Goal: Task Accomplishment & Management: Complete application form

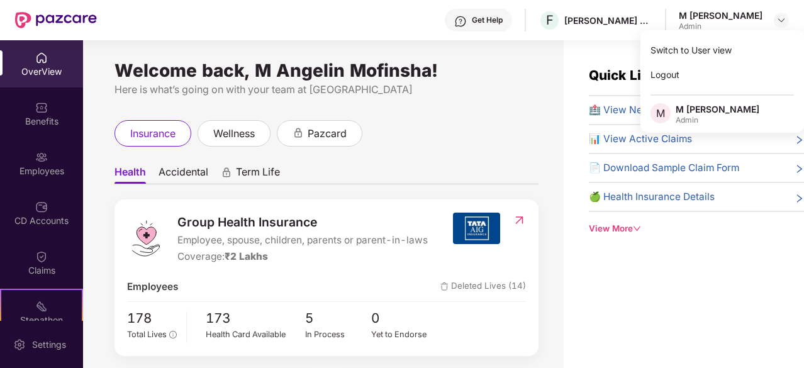
scroll to position [412, 0]
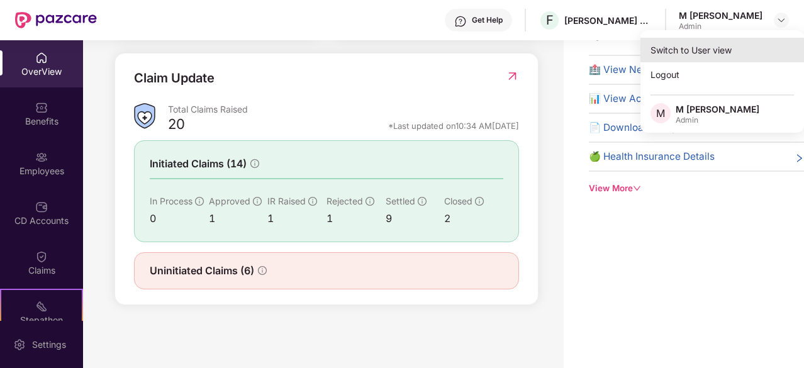
click at [713, 54] on div "Switch to User view" at bounding box center [722, 50] width 164 height 25
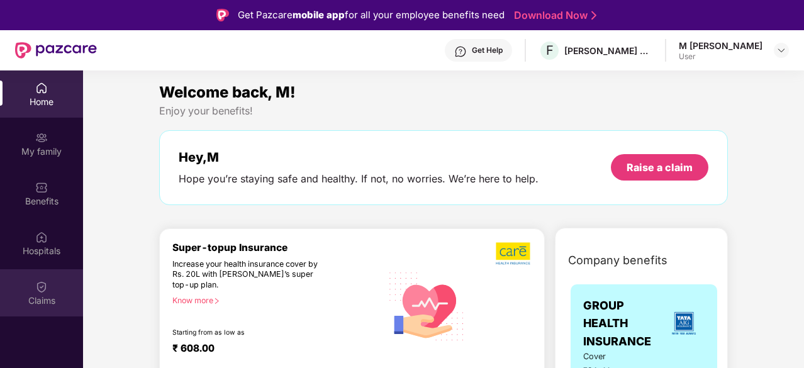
click at [45, 288] on img at bounding box center [41, 287] width 13 height 13
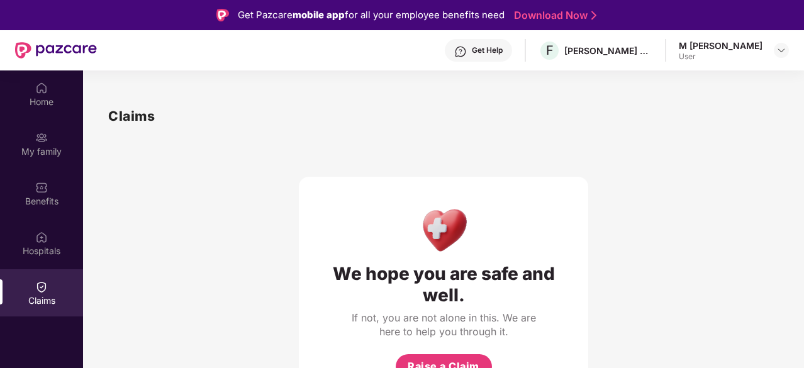
scroll to position [70, 0]
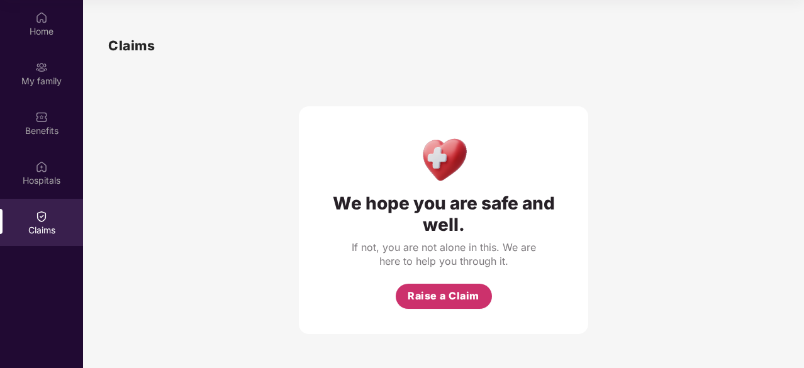
click at [448, 293] on span "Raise a Claim" at bounding box center [444, 296] width 72 height 16
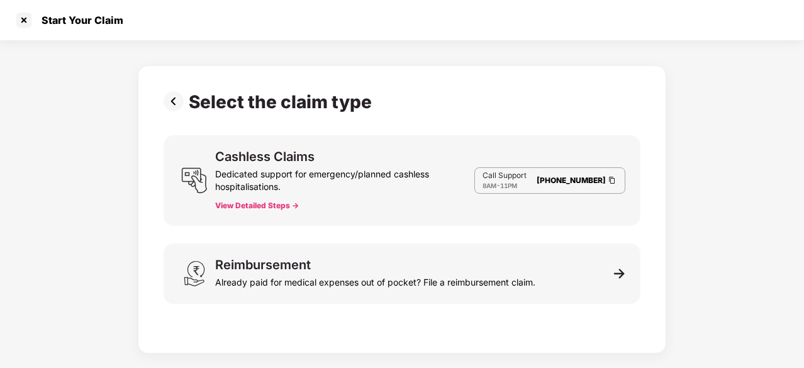
scroll to position [30, 0]
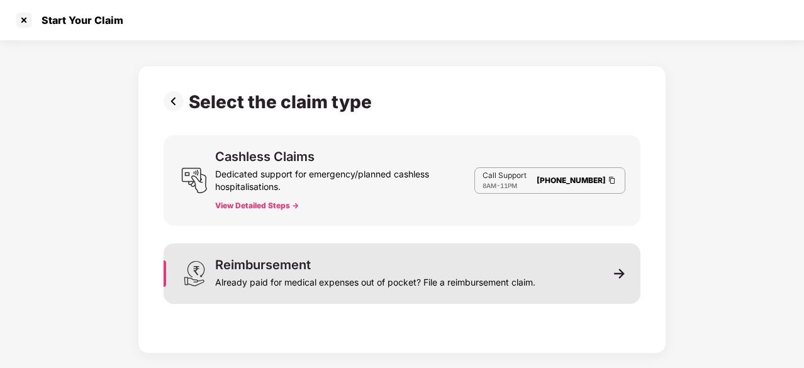
click at [636, 268] on div "Reimbursement Already paid for medical expenses out of pocket? File a reimburse…" at bounding box center [402, 273] width 477 height 60
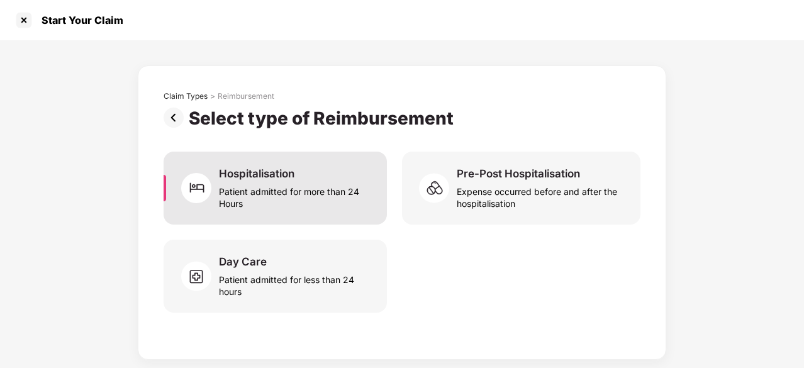
click at [307, 201] on div "Patient admitted for more than 24 Hours" at bounding box center [295, 195] width 153 height 29
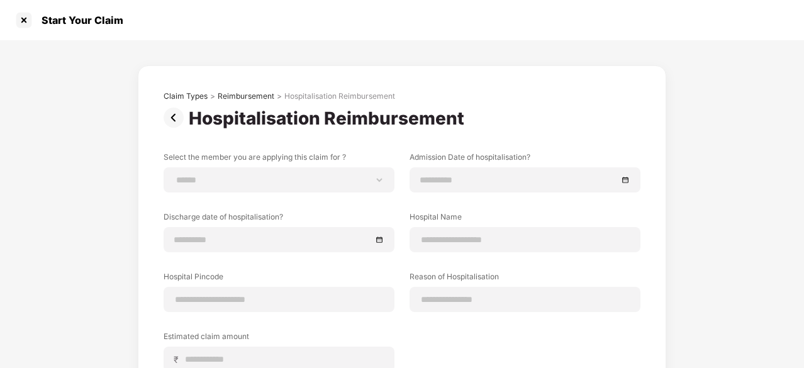
scroll to position [145, 0]
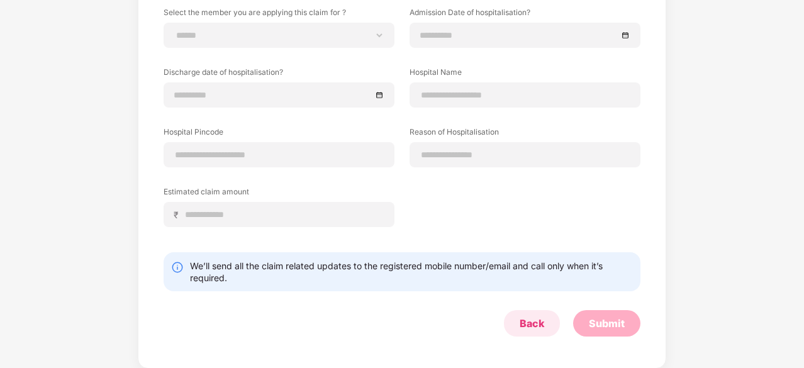
click at [520, 324] on div "Back" at bounding box center [532, 323] width 25 height 14
